Goal: Task Accomplishment & Management: Use online tool/utility

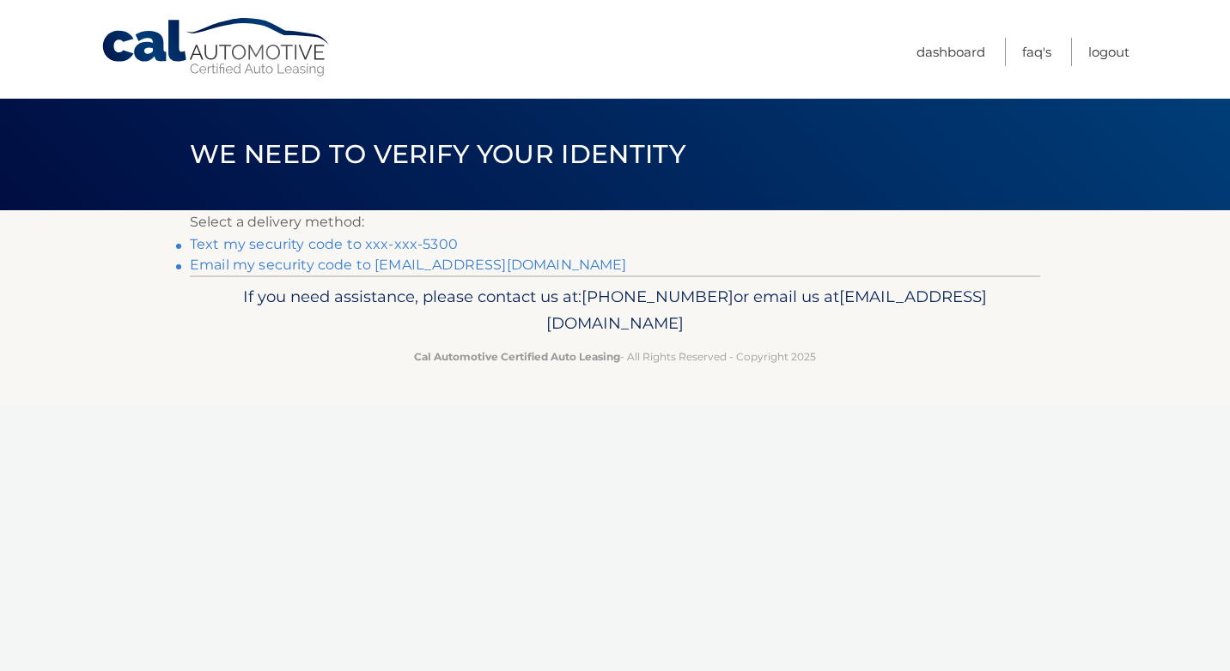
click at [399, 247] on link "Text my security code to xxx-xxx-5300" at bounding box center [324, 244] width 268 height 16
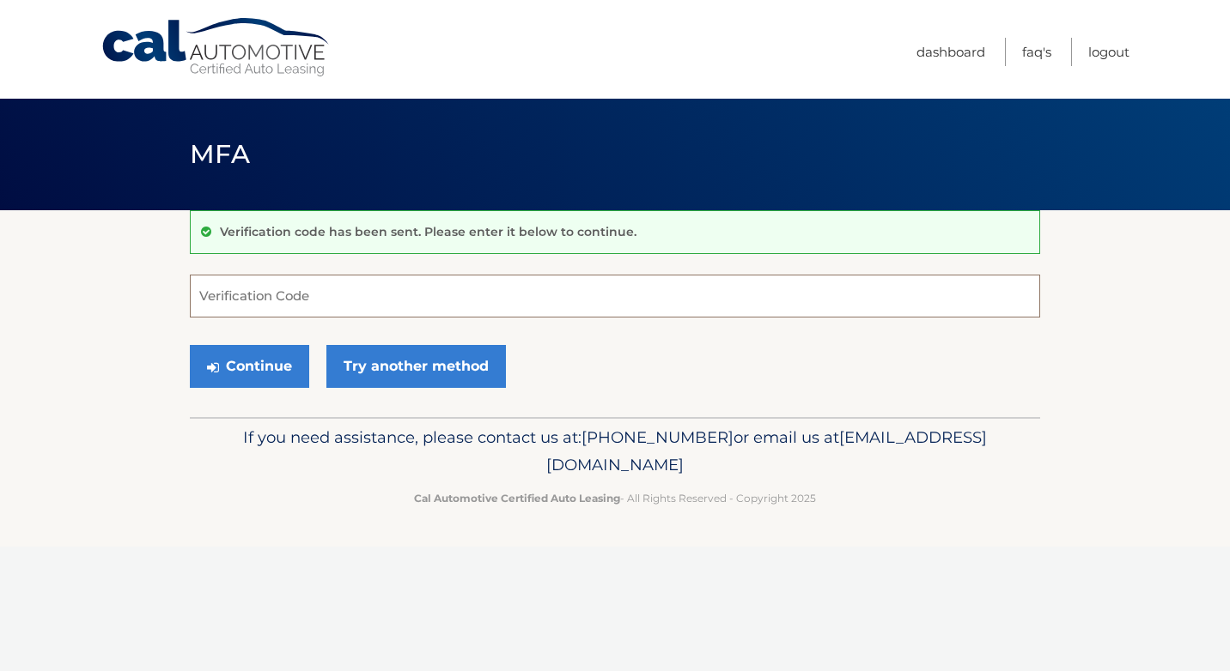
click at [430, 294] on input "Verification Code" at bounding box center [615, 296] width 850 height 43
type input "841423"
click at [265, 369] on button "Continue" at bounding box center [249, 366] width 119 height 43
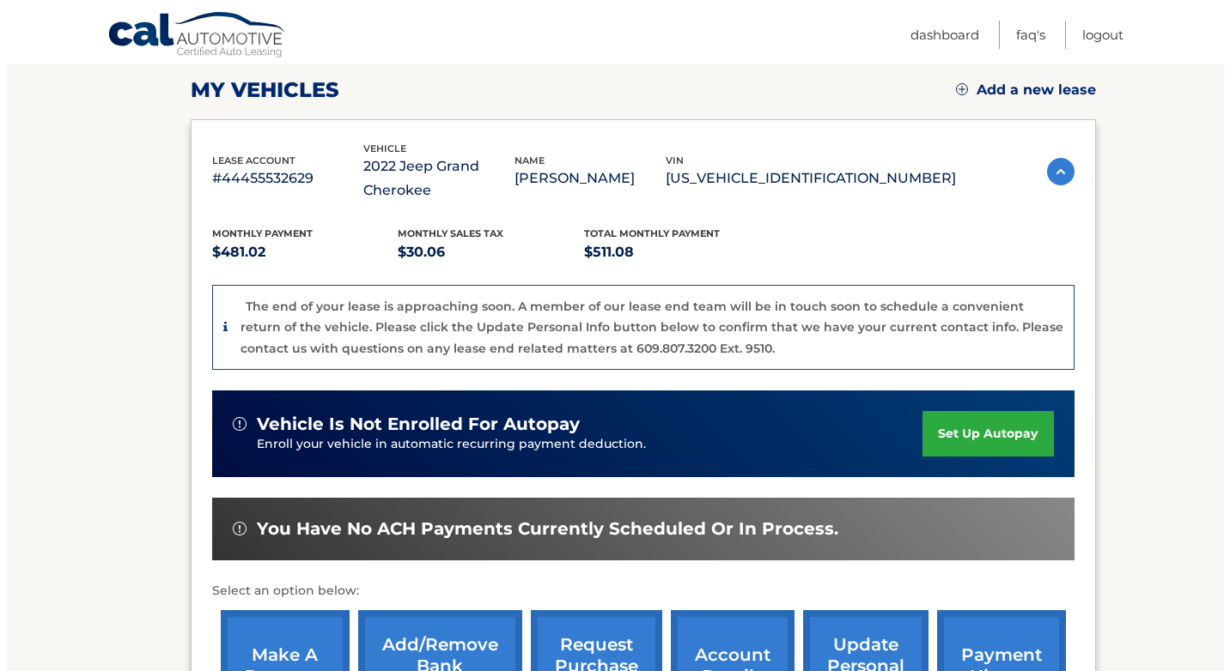
scroll to position [429, 0]
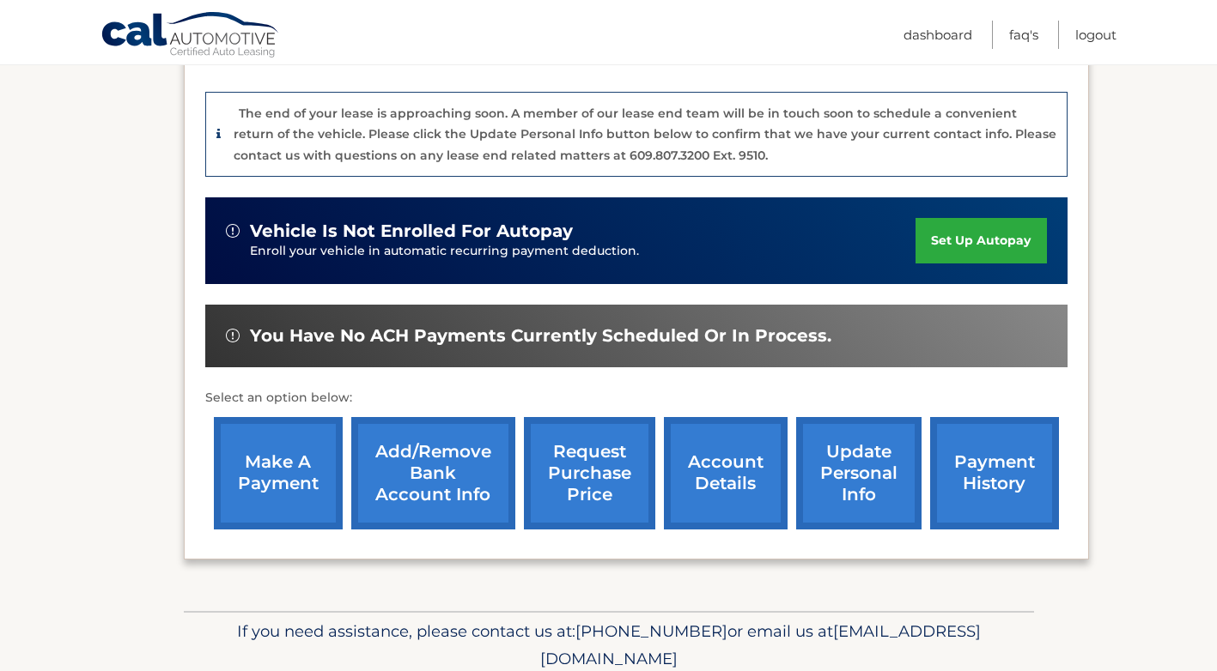
click at [609, 469] on link "request purchase price" at bounding box center [589, 473] width 131 height 112
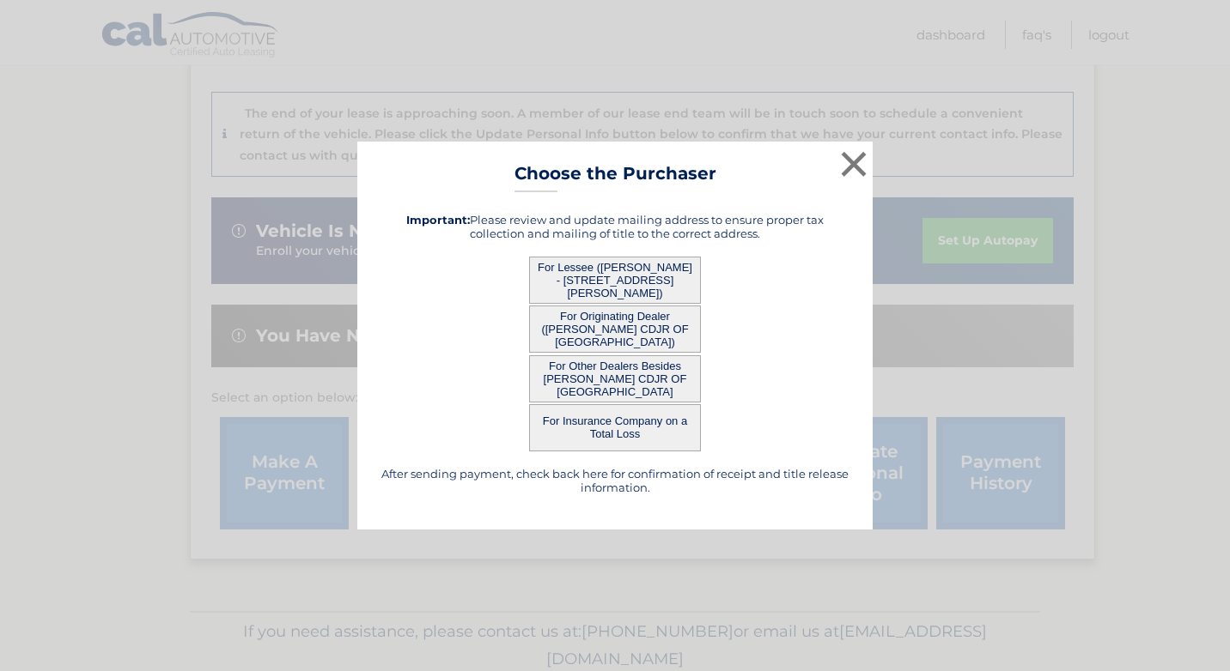
click at [608, 380] on button "For Other Dealers Besides MCGOVERN CDJR OF ACTON" at bounding box center [615, 378] width 172 height 47
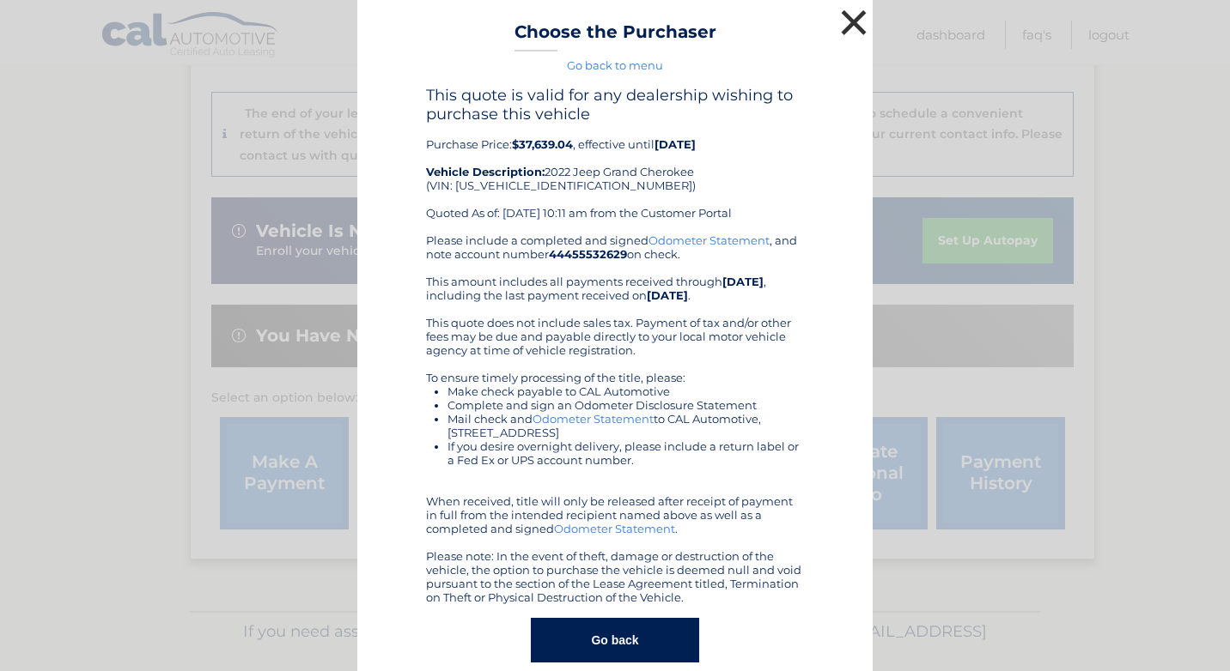
click at [845, 23] on button "×" at bounding box center [853, 22] width 34 height 34
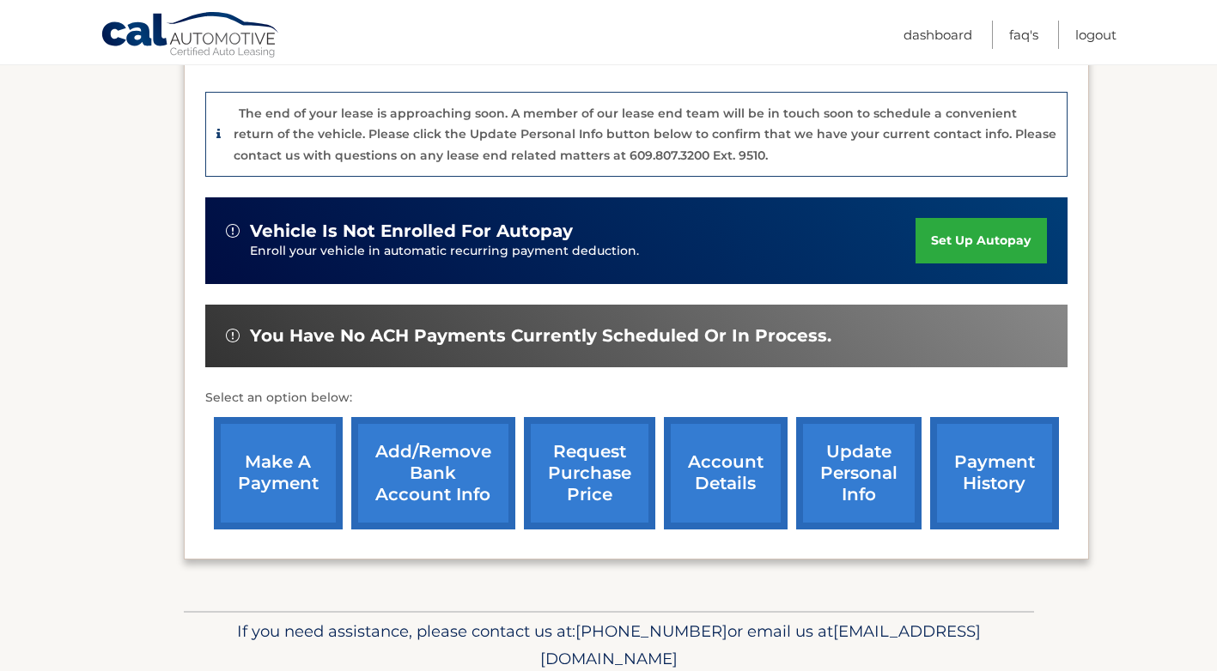
click at [595, 485] on link "request purchase price" at bounding box center [589, 473] width 131 height 112
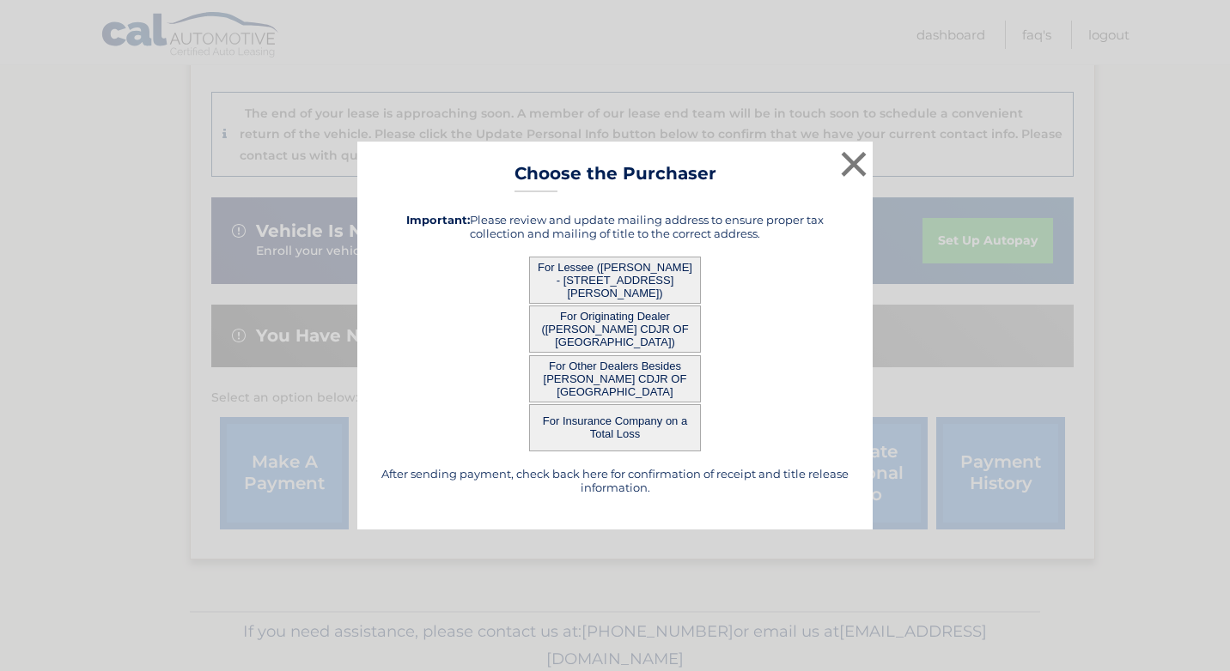
click at [604, 273] on button "For Lessee (RONALD YUSAM - 291 Lowell St, , Lexington, MA 02420)" at bounding box center [615, 280] width 172 height 47
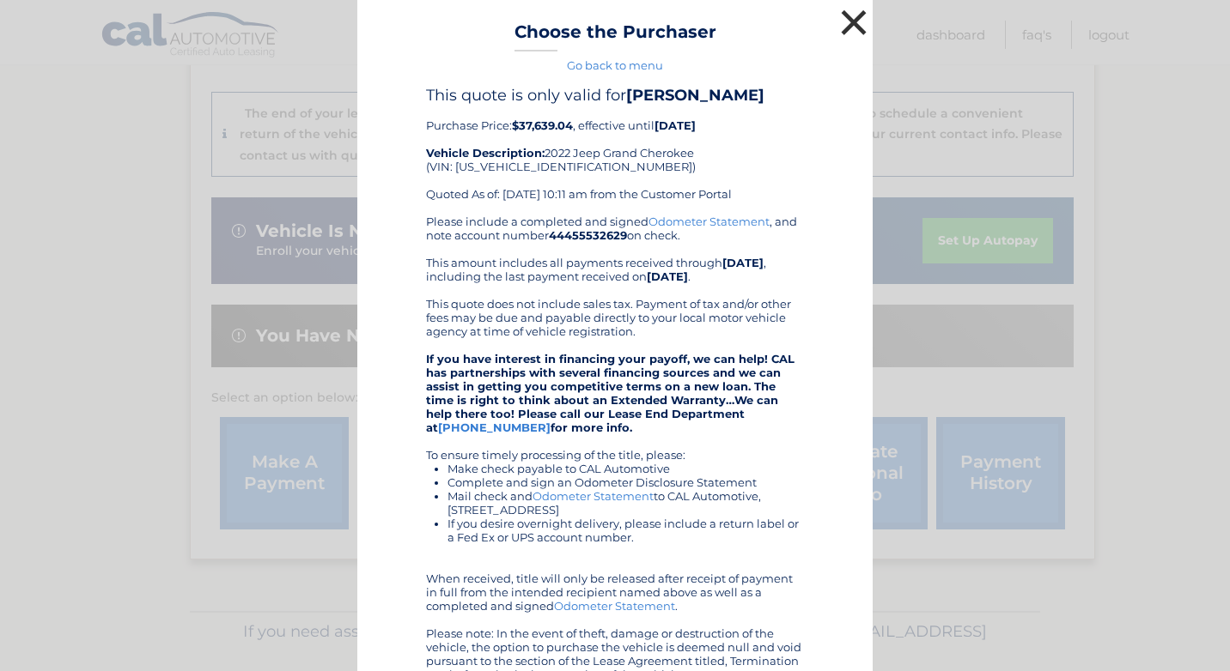
click at [843, 23] on button "×" at bounding box center [853, 22] width 34 height 34
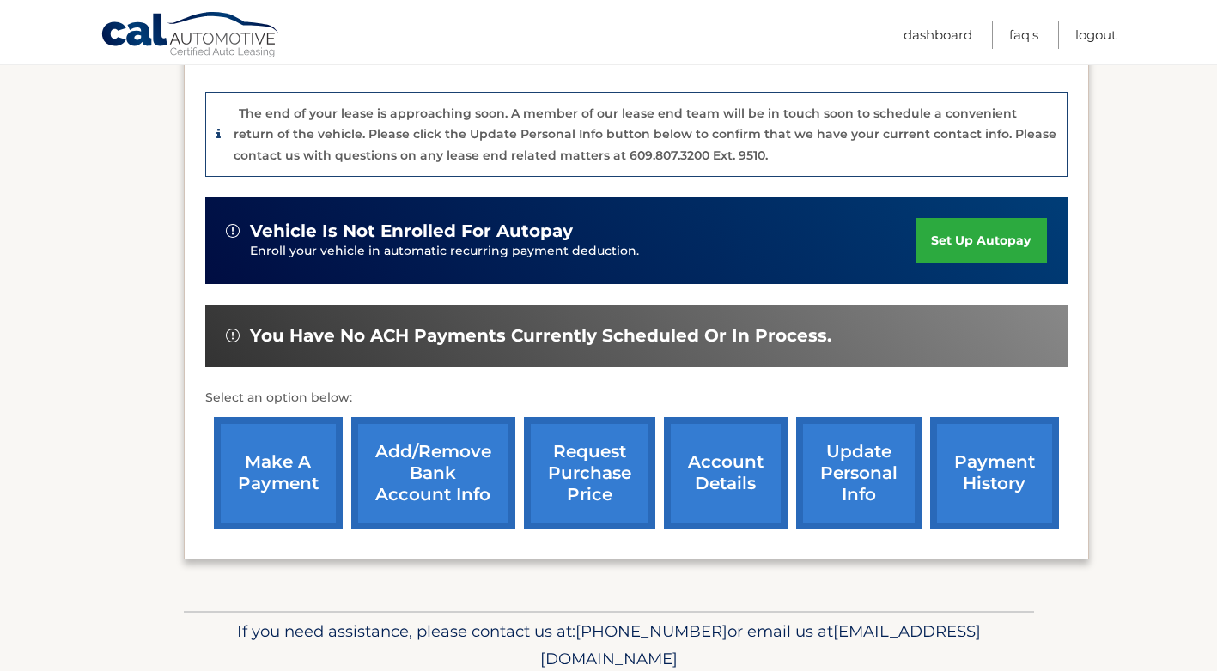
click at [587, 476] on link "request purchase price" at bounding box center [589, 473] width 131 height 112
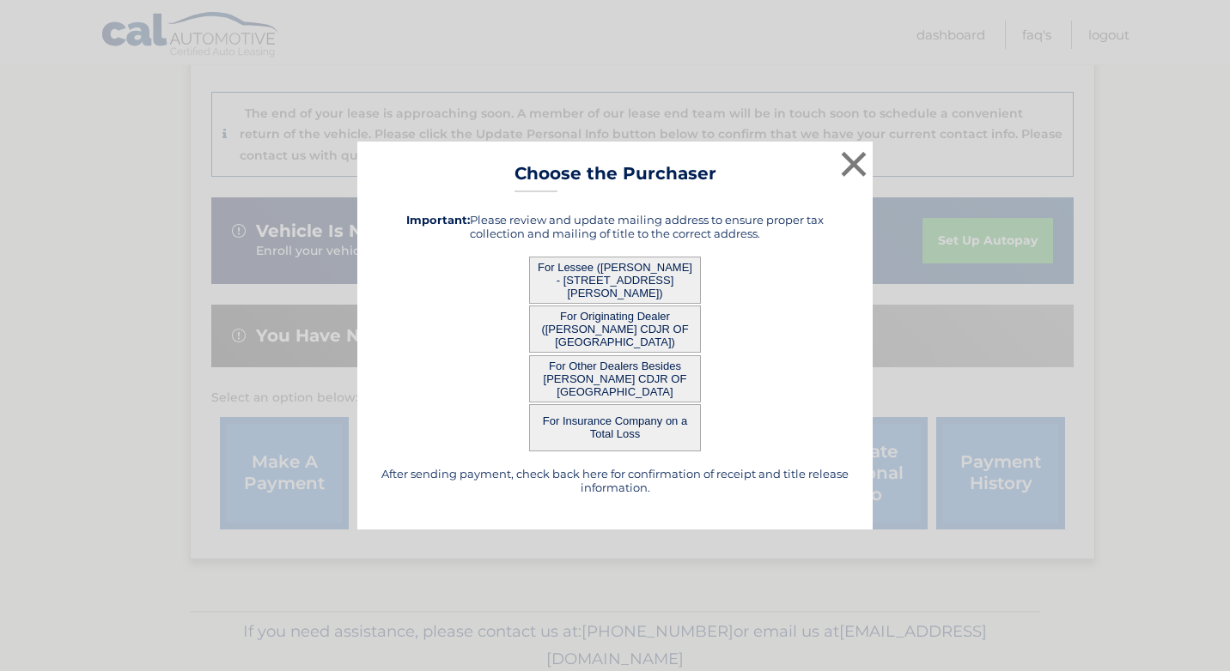
click at [610, 377] on button "For Other Dealers Besides MCGOVERN CDJR OF ACTON" at bounding box center [615, 378] width 172 height 47
